Goal: Task Accomplishment & Management: Complete application form

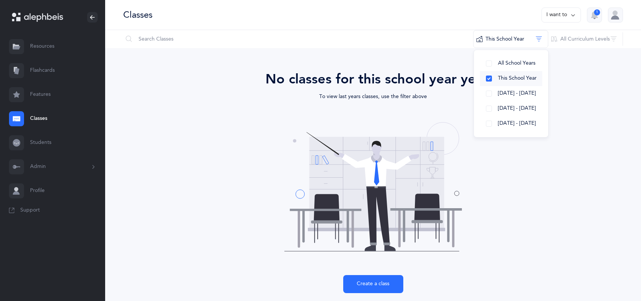
click at [517, 71] on button "This School Year" at bounding box center [511, 78] width 62 height 15
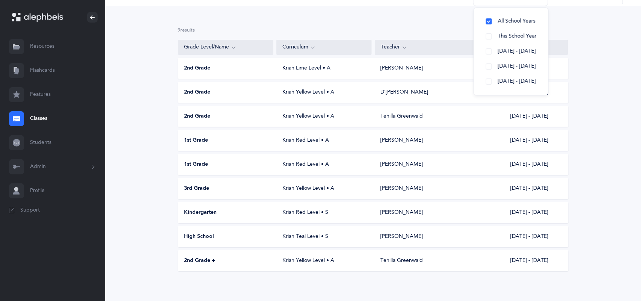
scroll to position [45, 0]
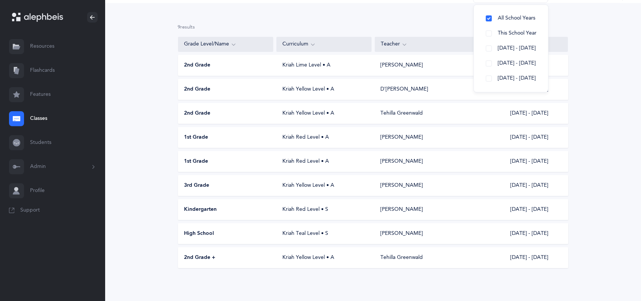
click at [77, 163] on button "Admin" at bounding box center [52, 167] width 105 height 24
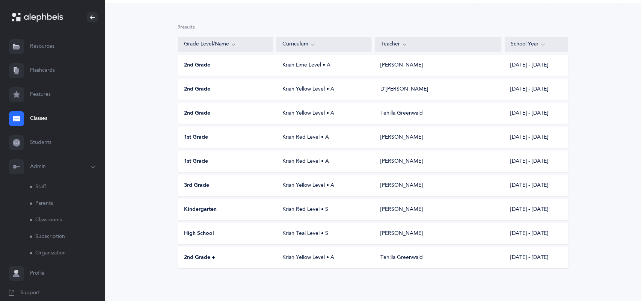
scroll to position [8, 0]
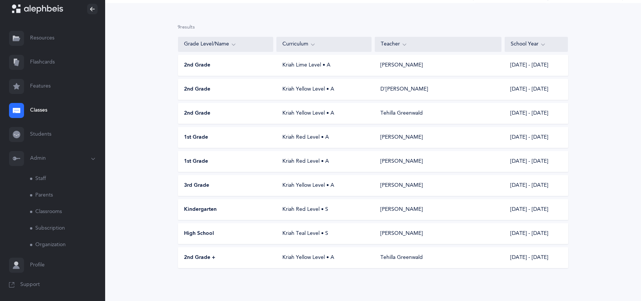
click at [56, 213] on link "Classrooms" at bounding box center [67, 212] width 75 height 17
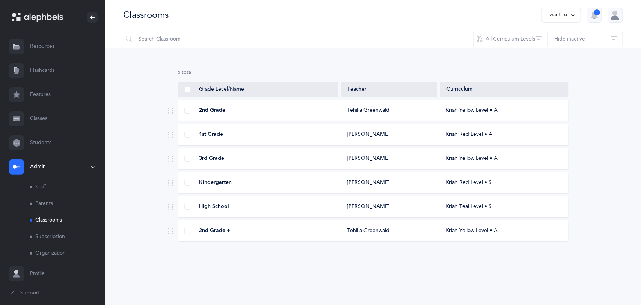
click at [57, 113] on link "Classes" at bounding box center [52, 119] width 105 height 24
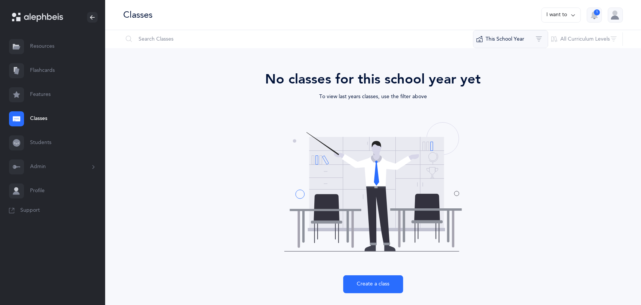
click at [511, 36] on button "This School Year" at bounding box center [510, 39] width 75 height 18
click at [485, 59] on button "All School Years" at bounding box center [511, 63] width 62 height 15
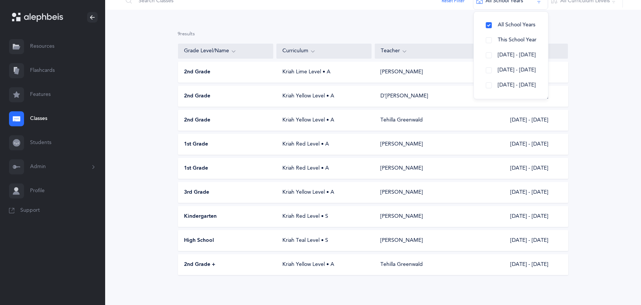
scroll to position [41, 0]
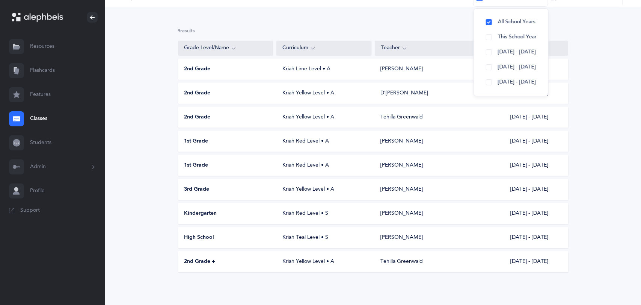
click at [599, 91] on div "9 results total Grade Level/Name Curriculum Teacher School Year 2nd Grade Kriah…" at bounding box center [373, 156] width 536 height 298
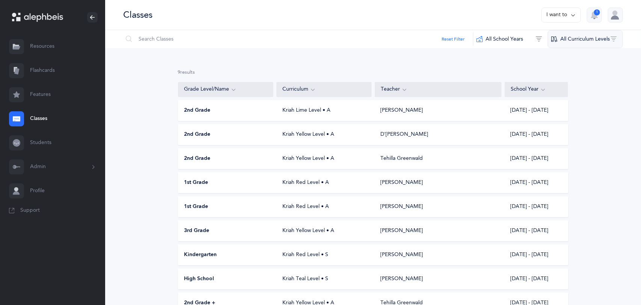
click at [579, 39] on button "All Curriculum Levels" at bounding box center [585, 39] width 75 height 18
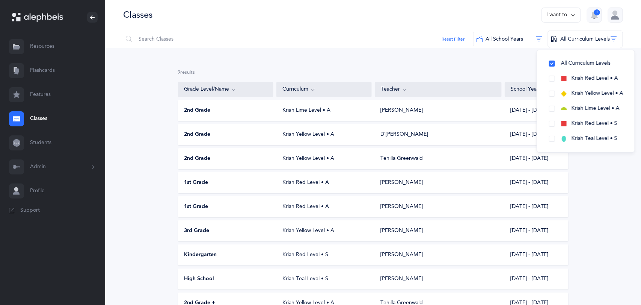
click at [39, 166] on button "Admin" at bounding box center [52, 167] width 105 height 24
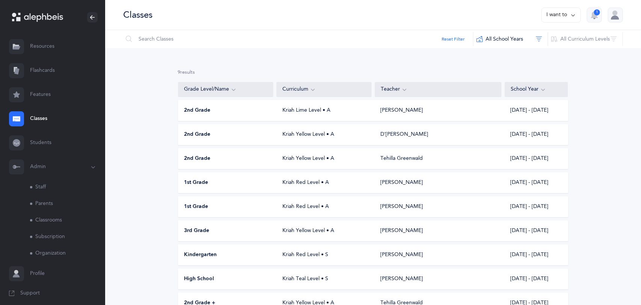
scroll to position [5, 0]
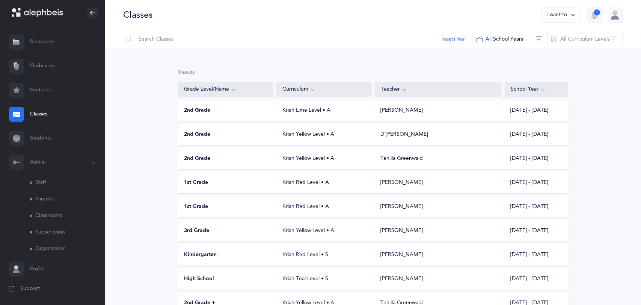
click at [49, 220] on link "Classrooms" at bounding box center [67, 215] width 75 height 17
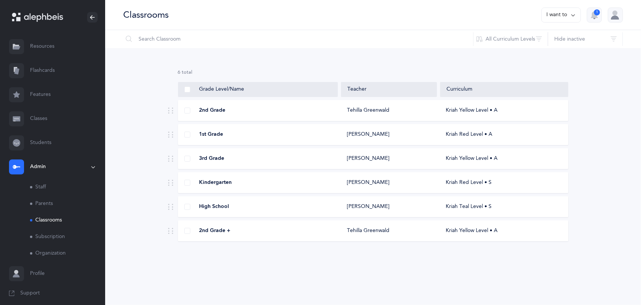
click at [233, 108] on div "2nd Grade" at bounding box center [258, 111] width 160 height 8
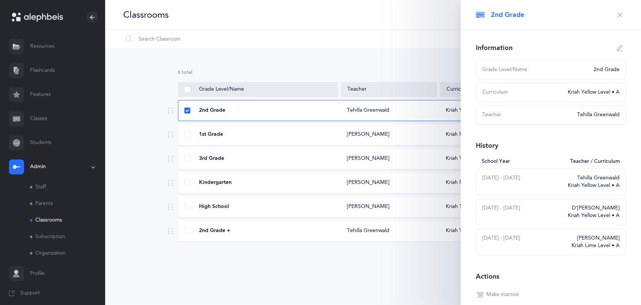
click at [621, 15] on icon "button" at bounding box center [620, 15] width 6 height 6
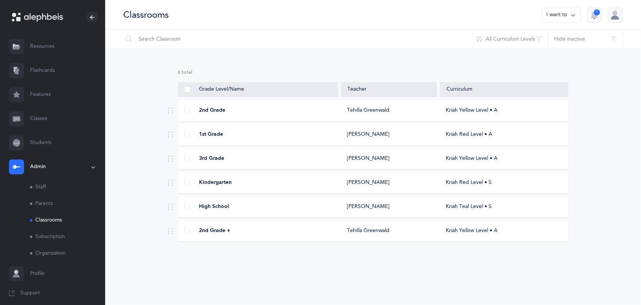
click at [562, 18] on button "I want to" at bounding box center [561, 15] width 39 height 15
click at [559, 35] on button "Add new classroom" at bounding box center [545, 39] width 59 height 14
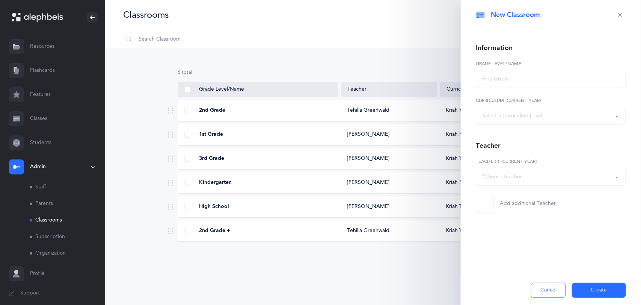
select select
click at [619, 12] on icon "button" at bounding box center [620, 15] width 6 height 6
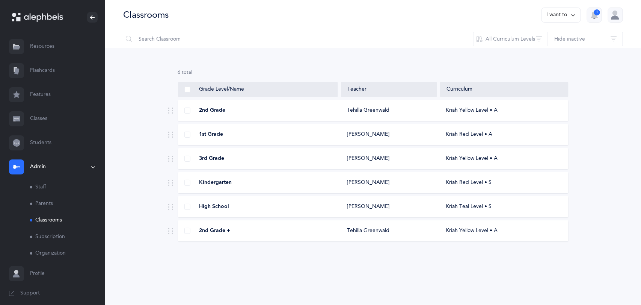
click at [56, 116] on link "Classes" at bounding box center [52, 119] width 105 height 24
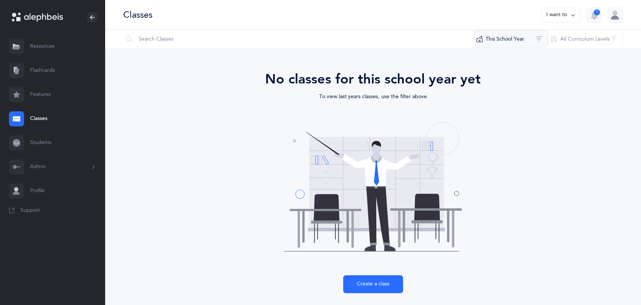
click at [525, 41] on button "This School Year" at bounding box center [510, 39] width 75 height 18
click at [487, 65] on button "All School Years" at bounding box center [511, 63] width 62 height 15
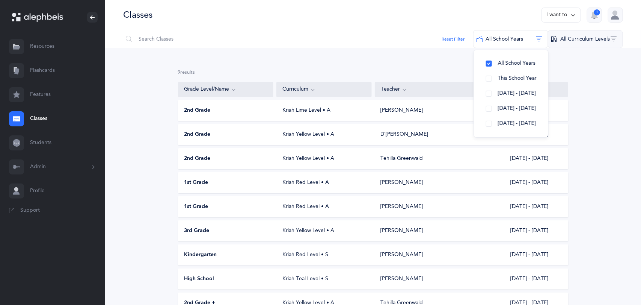
click at [572, 41] on button "All Curriculum Levels" at bounding box center [585, 39] width 75 height 18
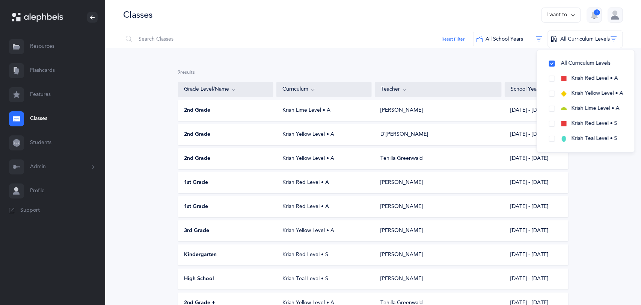
click at [42, 172] on button "Admin" at bounding box center [52, 167] width 105 height 24
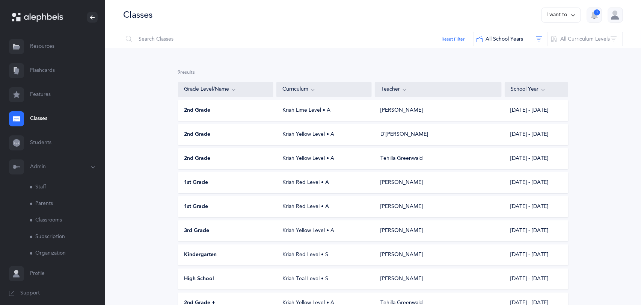
scroll to position [5, 0]
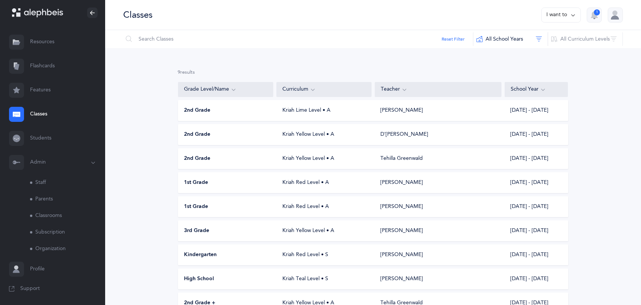
click at [567, 12] on button "I want to" at bounding box center [561, 15] width 39 height 15
click at [557, 50] on button "Add new" at bounding box center [554, 52] width 42 height 14
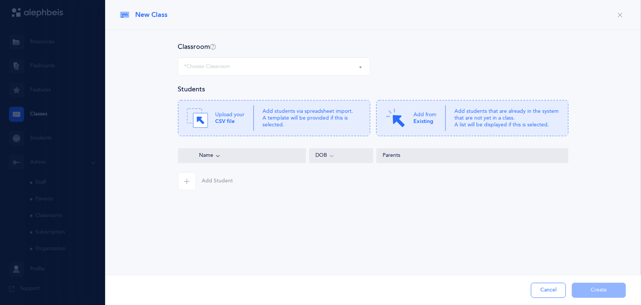
select select
click at [327, 67] on div "*Choose Classroom" at bounding box center [274, 66] width 180 height 13
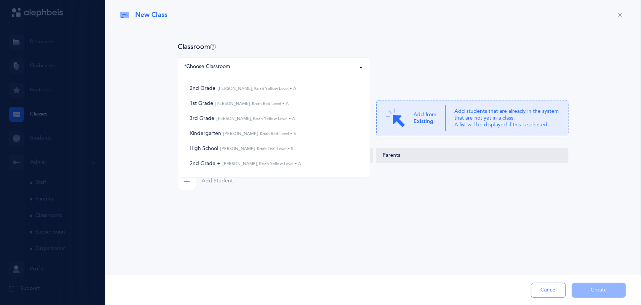
click at [393, 19] on div "New Class" at bounding box center [367, 14] width 494 height 9
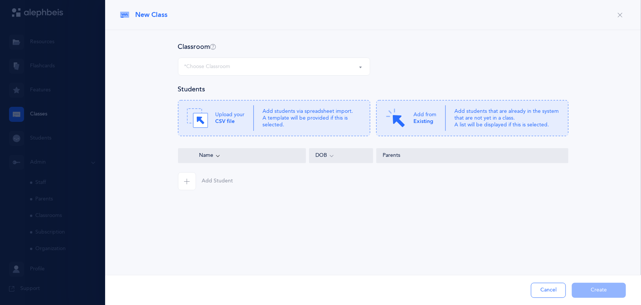
click at [106, 135] on div "Classroom 2nd Grade 1st Grade 3rd Grade Kindergarten High School 2nd Grade + *C…" at bounding box center [373, 131] width 536 height 202
click at [42, 46] on div at bounding box center [320, 152] width 641 height 305
click at [618, 13] on icon "button" at bounding box center [620, 15] width 6 height 6
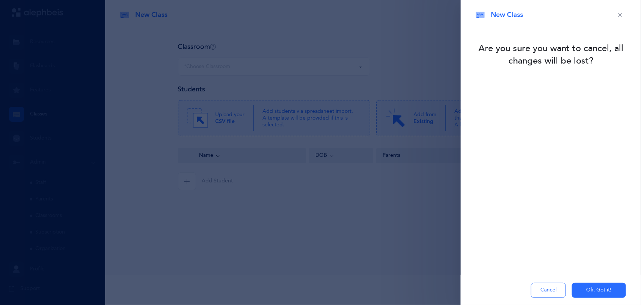
click at [535, 287] on button "Cancel" at bounding box center [548, 290] width 35 height 15
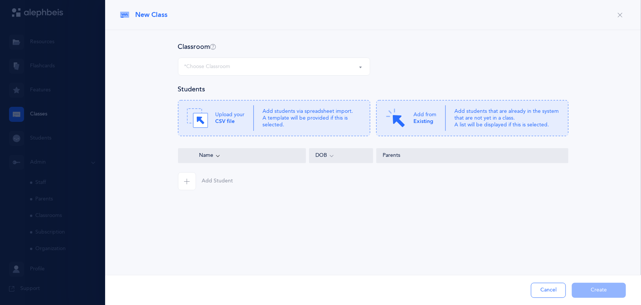
click at [619, 15] on icon "button" at bounding box center [620, 15] width 6 height 6
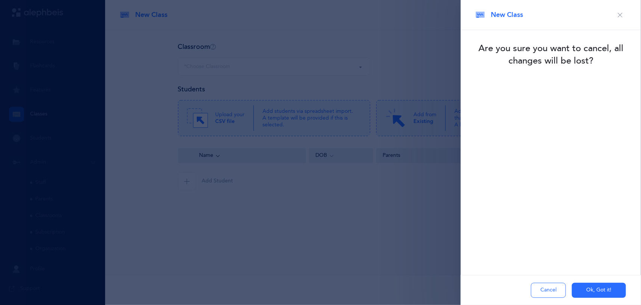
click at [590, 289] on button "Ok, Got it!" at bounding box center [599, 290] width 54 height 15
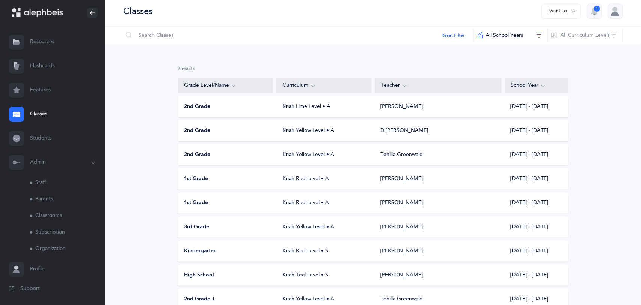
scroll to position [0, 0]
